Goal: Transaction & Acquisition: Purchase product/service

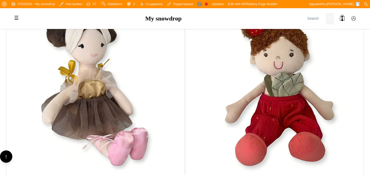
scroll to position [335, 0]
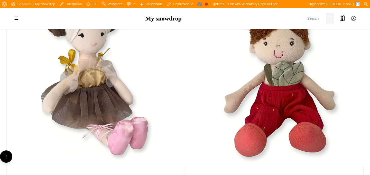
click at [217, 72] on img at bounding box center [274, 76] width 182 height 182
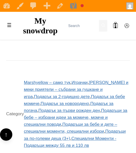
scroll to position [778, 0]
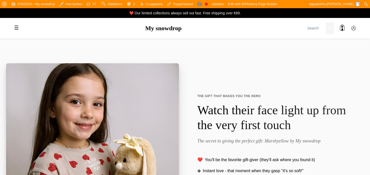
click at [144, 111] on img at bounding box center [92, 149] width 173 height 173
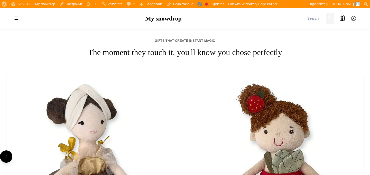
scroll to position [247, 0]
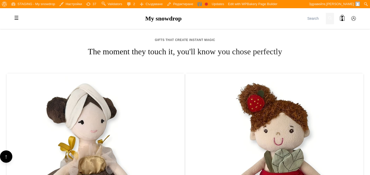
click at [222, 110] on img at bounding box center [274, 162] width 178 height 178
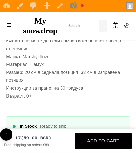
scroll to position [600, 0]
